Goal: Information Seeking & Learning: Learn about a topic

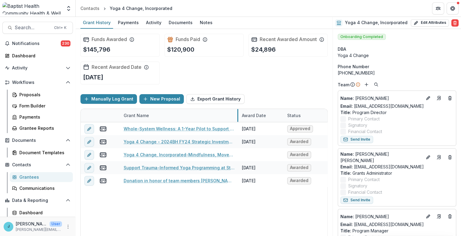
drag, startPoint x: 195, startPoint y: 115, endPoint x: 238, endPoint y: 114, distance: 42.6
click at [32, 92] on div "Proposals" at bounding box center [43, 95] width 49 height 6
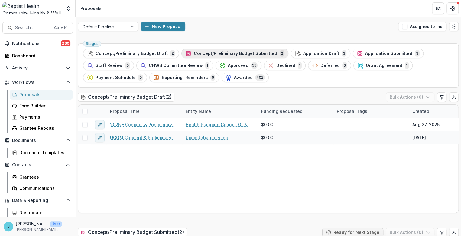
click at [239, 53] on span "Concept/Preliminary Budget Submitted" at bounding box center [235, 53] width 83 height 5
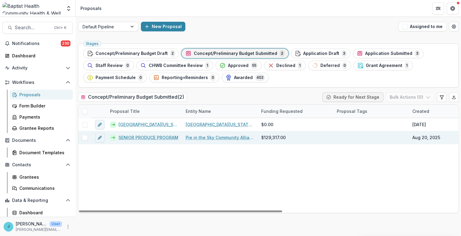
click at [145, 138] on link "SENIOR PRODUCE PROGRAM" at bounding box center [148, 137] width 60 height 6
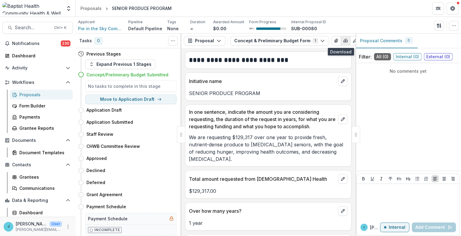
click at [343, 40] on icon "button" at bounding box center [345, 40] width 5 height 5
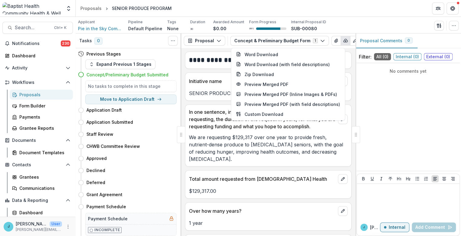
click at [330, 31] on div "Applicant Pie in the Sky Community Alliance Pipeline Default Pipeline Tags None…" at bounding box center [268, 25] width 380 height 12
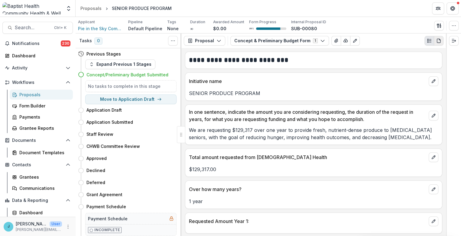
click at [439, 40] on icon "PDF view" at bounding box center [438, 40] width 5 height 5
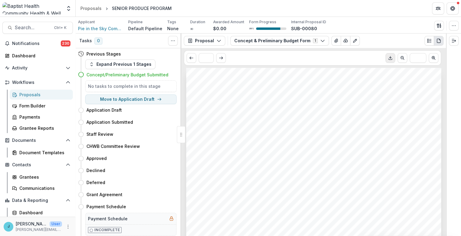
click at [390, 57] on line "Download PDF" at bounding box center [390, 57] width 0 height 2
click at [34, 94] on div "Proposals" at bounding box center [43, 95] width 49 height 6
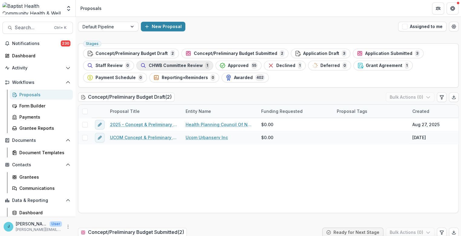
click at [161, 64] on span "CHWB Committee Review" at bounding box center [176, 65] width 54 height 5
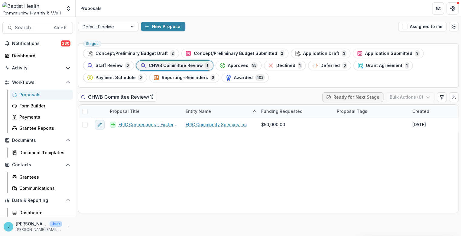
click at [27, 92] on div "Proposals" at bounding box center [43, 95] width 49 height 6
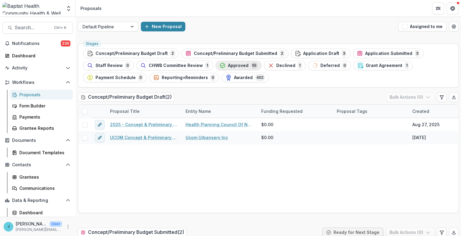
click at [233, 64] on span "Approved" at bounding box center [238, 65] width 21 height 5
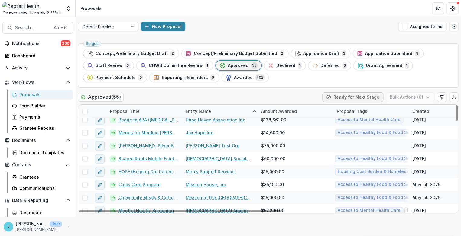
scroll to position [235, 0]
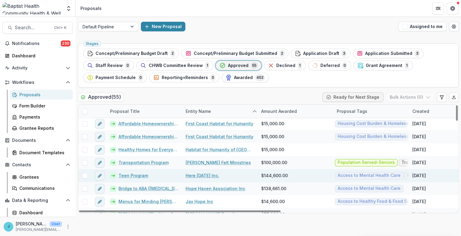
click at [137, 174] on link "Teen Program" at bounding box center [133, 175] width 30 height 6
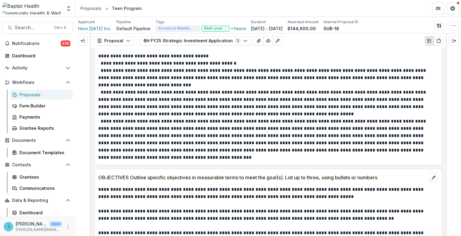
scroll to position [2550, 0]
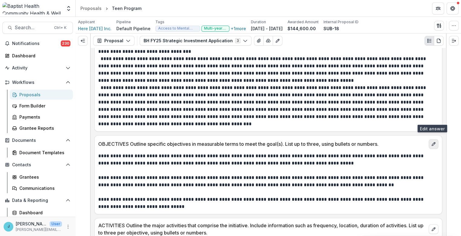
click at [431, 142] on icon "edit" at bounding box center [433, 144] width 5 height 5
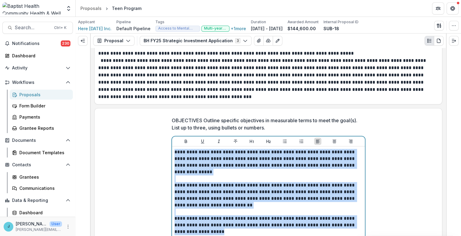
scroll to position [2585, 0]
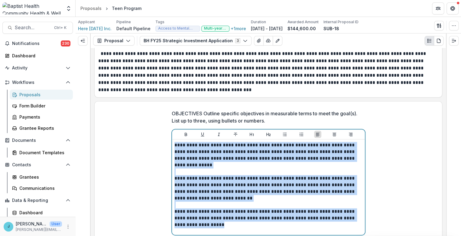
drag, startPoint x: 173, startPoint y: 152, endPoint x: 249, endPoint y: 199, distance: 88.6
click at [249, 199] on div "**********" at bounding box center [268, 187] width 188 height 91
copy p "**********"
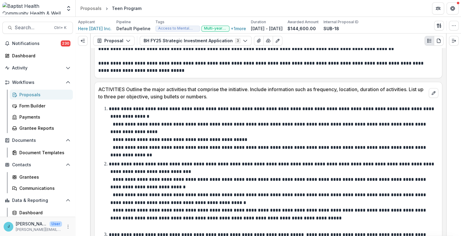
scroll to position [2685, 0]
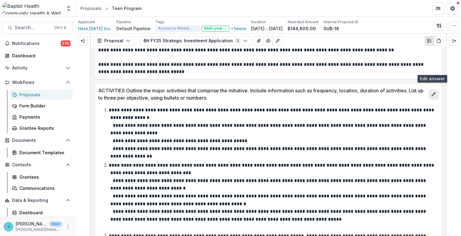
click at [433, 92] on icon "edit" at bounding box center [433, 94] width 5 height 5
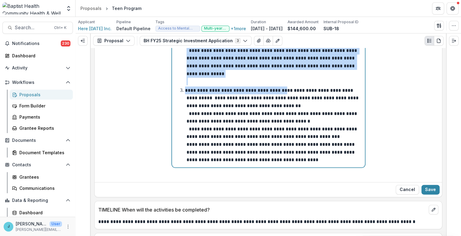
scroll to position [2903, 0]
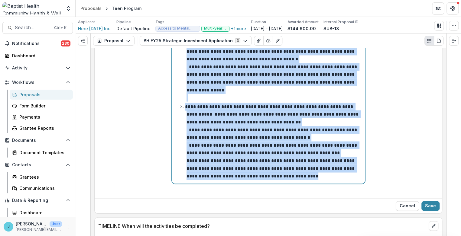
drag, startPoint x: 178, startPoint y: 110, endPoint x: 310, endPoint y: 128, distance: 132.9
click at [310, 128] on div "**********" at bounding box center [268, 48] width 188 height 268
copy ol "**********"
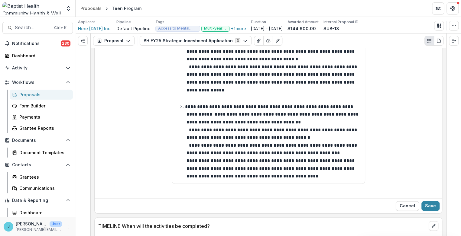
click at [164, 231] on div "**********" at bounding box center [268, 236] width 347 height 11
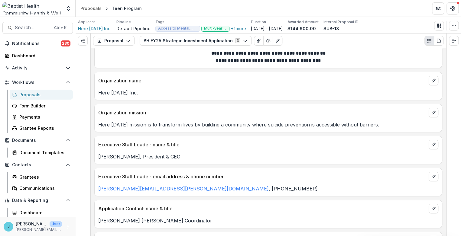
scroll to position [0, 0]
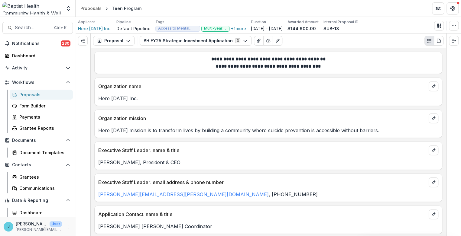
click at [211, 130] on p "Here [DATE] mission is to transform lives by building a community where suicide…" at bounding box center [268, 130] width 340 height 7
drag, startPoint x: 211, startPoint y: 130, endPoint x: 389, endPoint y: 130, distance: 177.6
click at [389, 130] on p "Here [DATE] mission is to transform lives by building a community where suicide…" at bounding box center [268, 130] width 340 height 7
copy p "building a community where suicide prevention is accessible without barriers."
click at [34, 95] on div "Proposals" at bounding box center [43, 95] width 49 height 6
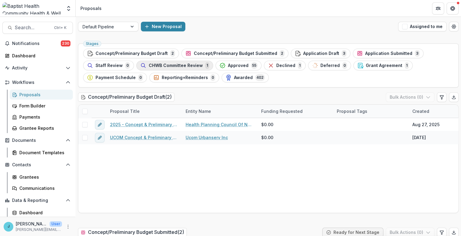
click at [178, 66] on span "CHWB Committee Review" at bounding box center [176, 65] width 54 height 5
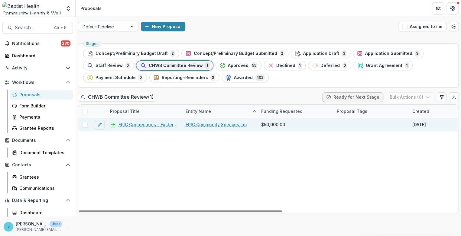
click at [143, 126] on link "EPIC Connections – Fostering community and behavioral health linkages" at bounding box center [148, 124] width 60 height 6
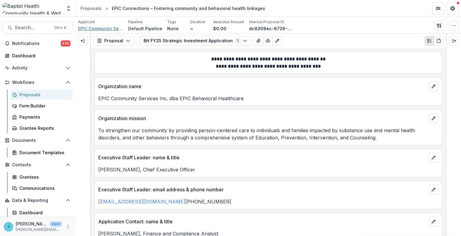
click at [101, 27] on span "EPIC Community Services Inc" at bounding box center [100, 28] width 45 height 6
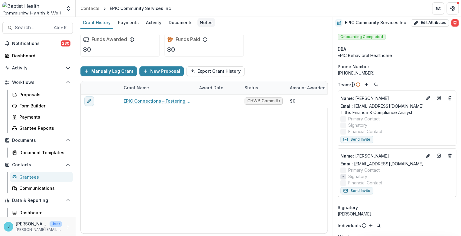
click at [202, 22] on div "Notes" at bounding box center [206, 22] width 18 height 9
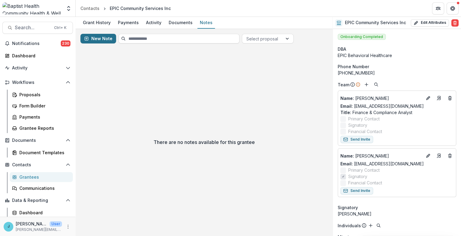
click at [100, 39] on button "New Note" at bounding box center [98, 39] width 36 height 10
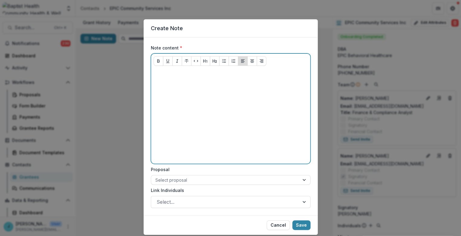
click at [161, 71] on p at bounding box center [230, 74] width 154 height 7
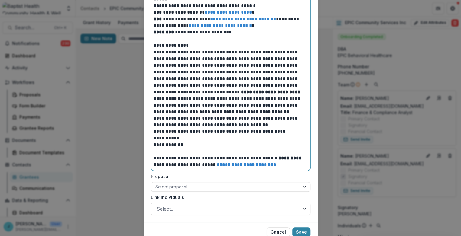
scroll to position [75, 0]
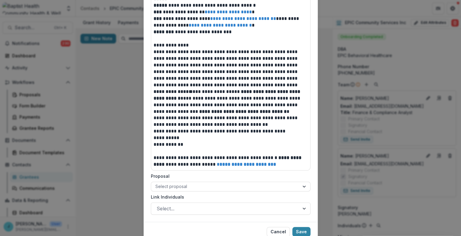
click at [152, 90] on div "**********" at bounding box center [230, 81] width 159 height 177
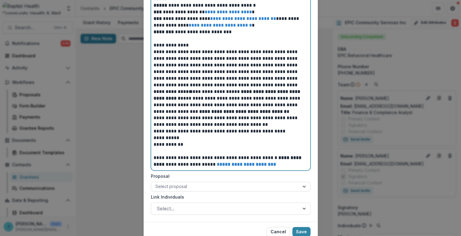
click at [153, 91] on p "**********" at bounding box center [230, 101] width 154 height 27
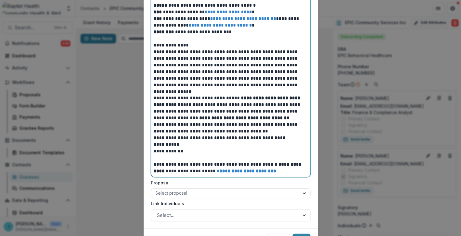
click at [153, 125] on p "**********" at bounding box center [230, 127] width 154 height 13
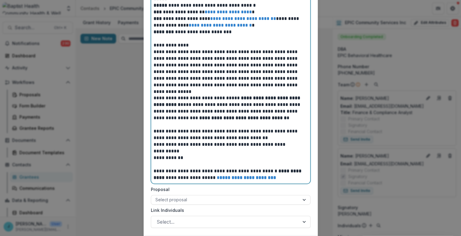
click at [154, 150] on p "**********" at bounding box center [230, 154] width 154 height 13
click at [153, 150] on p "**********" at bounding box center [230, 154] width 154 height 13
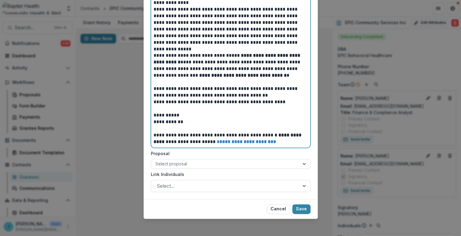
scroll to position [120, 0]
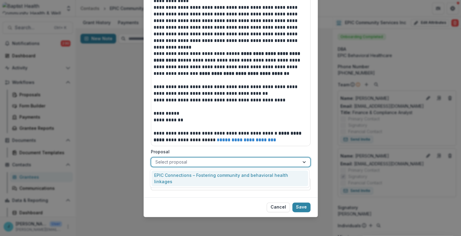
click at [191, 160] on div at bounding box center [225, 162] width 140 height 8
click at [189, 174] on div "EPIC Connections – Fostering community and behavioral health linkages" at bounding box center [229, 179] width 156 height 16
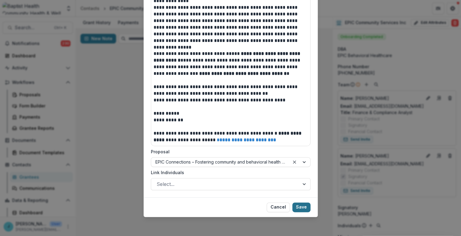
click at [300, 207] on button "Save" at bounding box center [301, 208] width 18 height 10
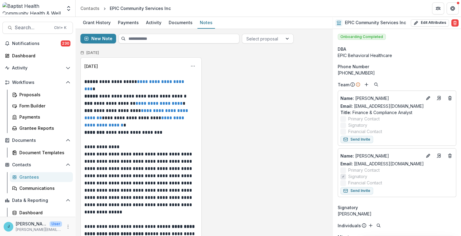
click at [33, 175] on div "Grantees" at bounding box center [43, 177] width 49 height 6
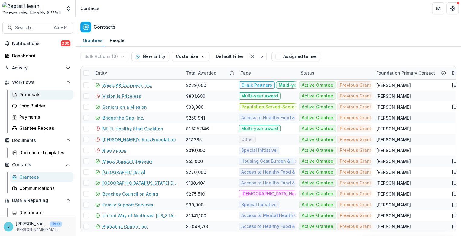
click at [26, 95] on div "Proposals" at bounding box center [43, 95] width 49 height 6
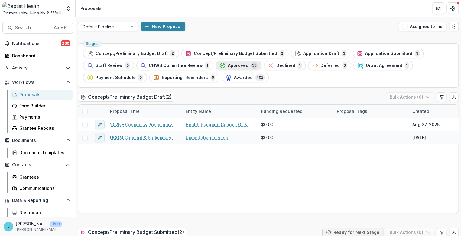
click at [238, 64] on span "Approved" at bounding box center [238, 65] width 21 height 5
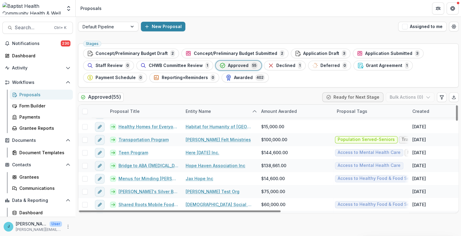
scroll to position [268, 0]
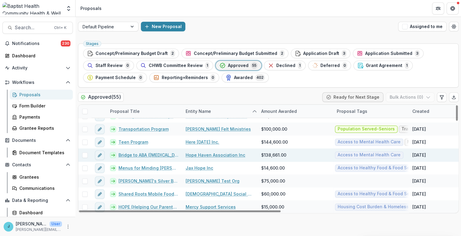
click at [159, 155] on link "Bridge to ABA ([MEDICAL_DATA])" at bounding box center [148, 155] width 60 height 6
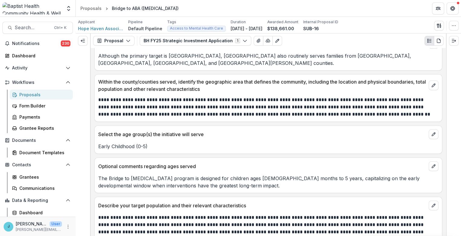
scroll to position [839, 0]
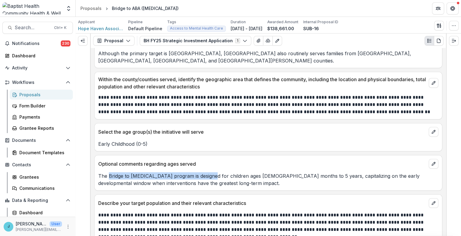
drag, startPoint x: 109, startPoint y: 149, endPoint x: 210, endPoint y: 149, distance: 100.6
click at [210, 172] on p "The Bridge to [MEDICAL_DATA] program is designed for children ages [DEMOGRAPHIC…" at bounding box center [268, 179] width 340 height 14
copy p "Bridge to [MEDICAL_DATA] program"
click at [451, 42] on icon "Expand right" at bounding box center [453, 40] width 5 height 5
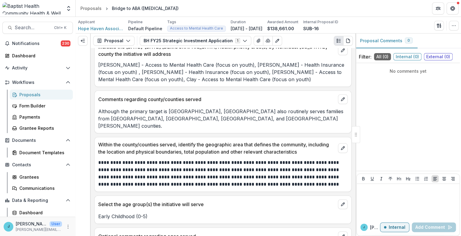
scroll to position [919, 0]
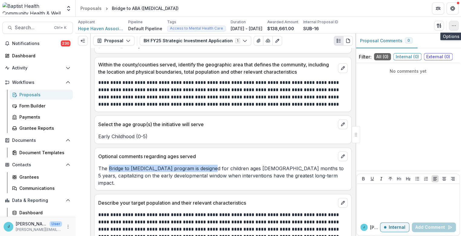
click at [454, 25] on icon "button" at bounding box center [453, 25] width 5 height 5
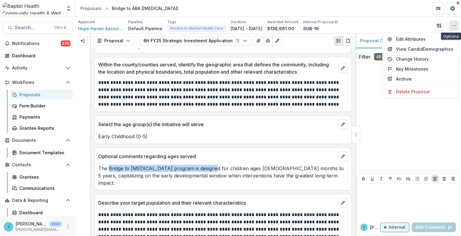
click at [452, 25] on icon "button" at bounding box center [453, 25] width 5 height 5
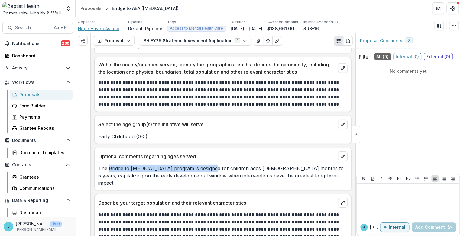
click at [95, 28] on span "Hope Haven Association Inc" at bounding box center [100, 28] width 45 height 6
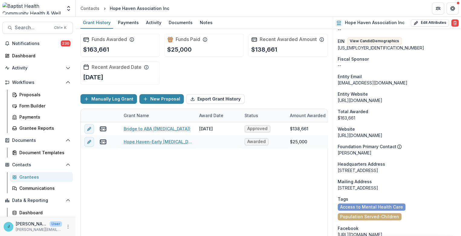
scroll to position [302, 0]
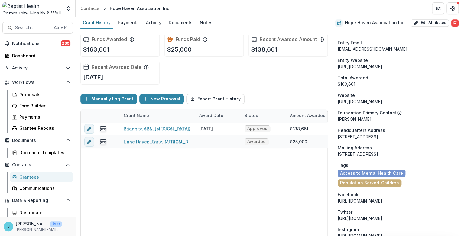
drag, startPoint x: 418, startPoint y: 135, endPoint x: 337, endPoint y: 137, distance: 80.7
click at [337, 137] on div "[STREET_ADDRESS]" at bounding box center [396, 136] width 118 height 6
copy div "[STREET_ADDRESS]"
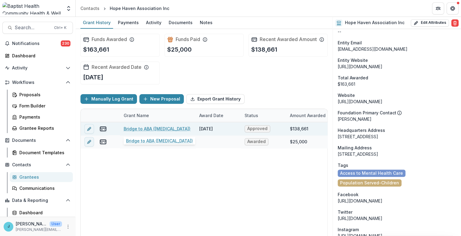
click at [161, 128] on link "Bridge to ABA ([MEDICAL_DATA])" at bounding box center [157, 129] width 67 height 6
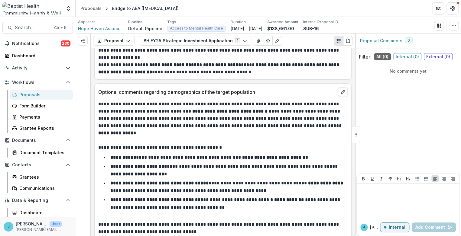
scroll to position [1242, 0]
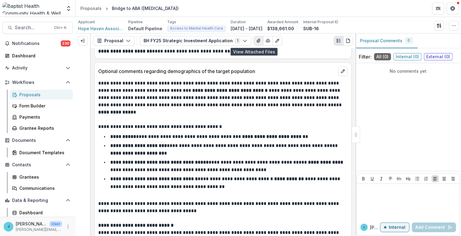
click at [253, 38] on button "View Attached Files" at bounding box center [258, 41] width 10 height 10
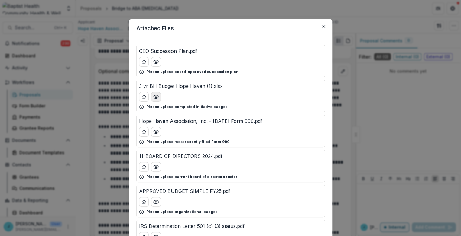
click at [156, 95] on icon "Preview 3 yr BH Budget Hope Haven (1).xlsx" at bounding box center [156, 97] width 6 height 6
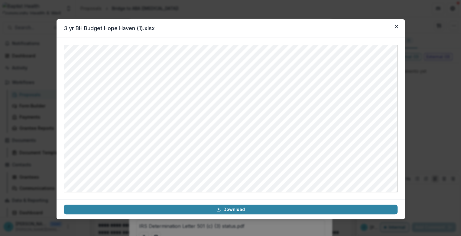
click at [417, 13] on div "3 yr BH Budget Hope Haven (1).xlsx Download" at bounding box center [230, 118] width 461 height 236
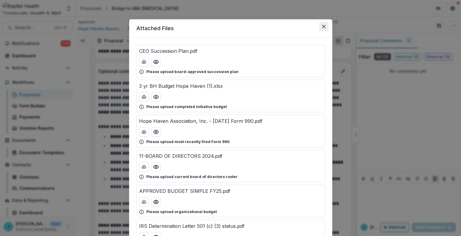
click at [323, 25] on icon "Close" at bounding box center [324, 27] width 4 height 4
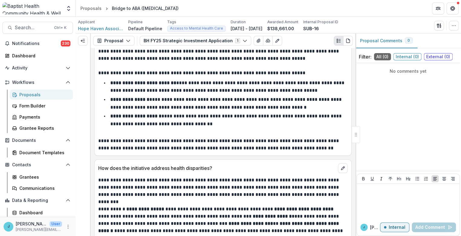
scroll to position [1443, 0]
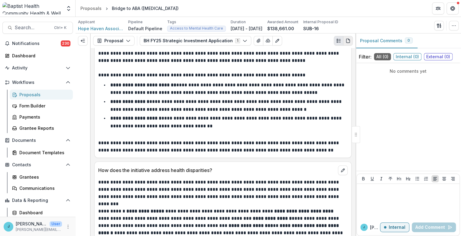
click at [349, 41] on icon "PDF view" at bounding box center [347, 40] width 5 height 5
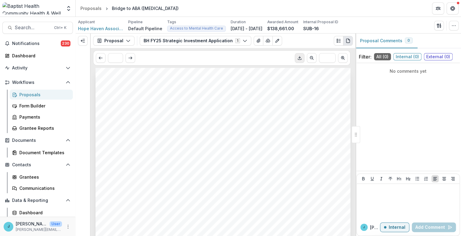
click at [298, 57] on icon "Download PDF" at bounding box center [299, 58] width 5 height 5
click at [242, 40] on icon "button" at bounding box center [244, 40] width 5 height 5
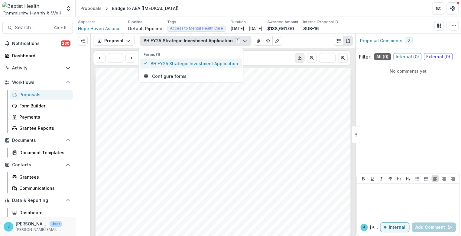
click at [217, 62] on span "BH FY25 Strategic Investment Application" at bounding box center [194, 63] width 88 height 6
click at [168, 39] on button "BH FY25 Strategic Investment Application 1" at bounding box center [195, 41] width 111 height 10
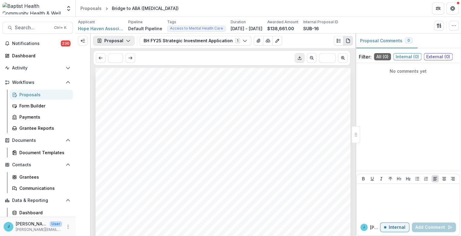
click at [123, 38] on button "Proposal" at bounding box center [113, 41] width 41 height 10
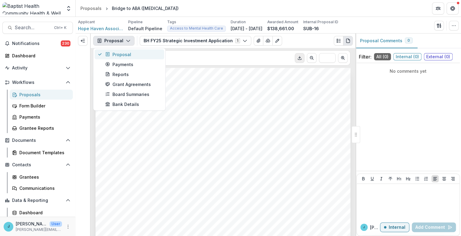
click at [121, 52] on div "Proposal" at bounding box center [132, 54] width 55 height 6
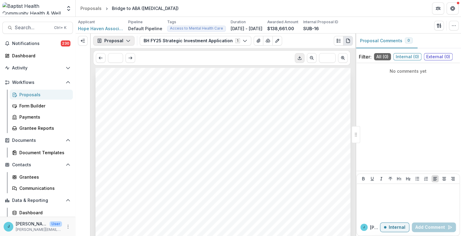
click at [126, 40] on icon "button" at bounding box center [128, 40] width 5 height 5
click at [85, 28] on span "Hope Haven Association Inc" at bounding box center [100, 28] width 45 height 6
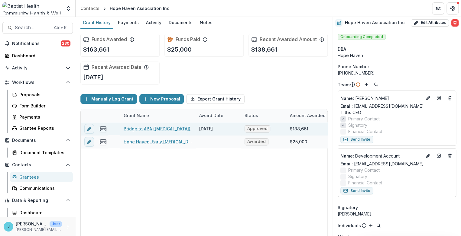
click at [145, 130] on link "Bridge to ABA ([MEDICAL_DATA])" at bounding box center [157, 129] width 67 height 6
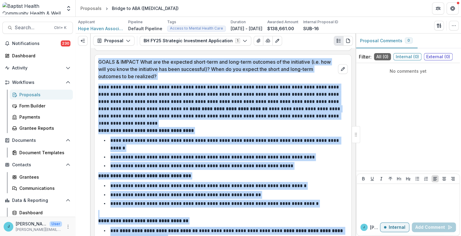
scroll to position [1903, 0]
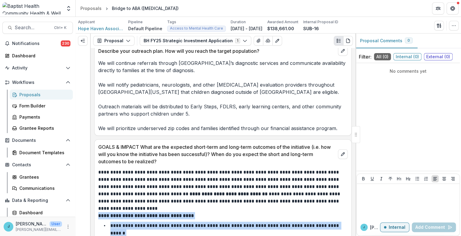
drag, startPoint x: 261, startPoint y: 171, endPoint x: 100, endPoint y: 189, distance: 161.7
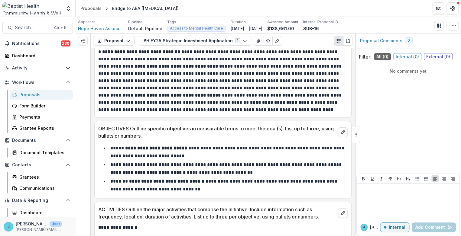
scroll to position [2239, 0]
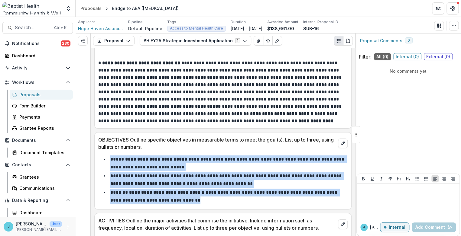
drag, startPoint x: 193, startPoint y: 165, endPoint x: 114, endPoint y: 128, distance: 87.4
click at [102, 154] on div "**********" at bounding box center [222, 179] width 249 height 51
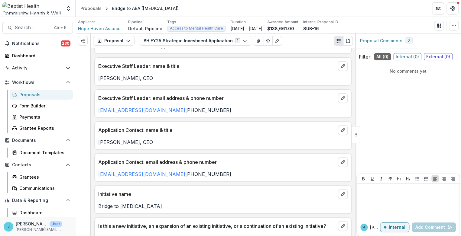
scroll to position [46, 0]
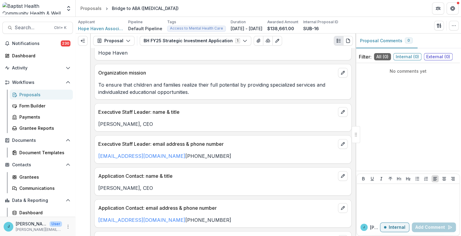
click at [249, 23] on div "Duration" at bounding box center [246, 21] width 32 height 5
